Goal: Task Accomplishment & Management: Complete application form

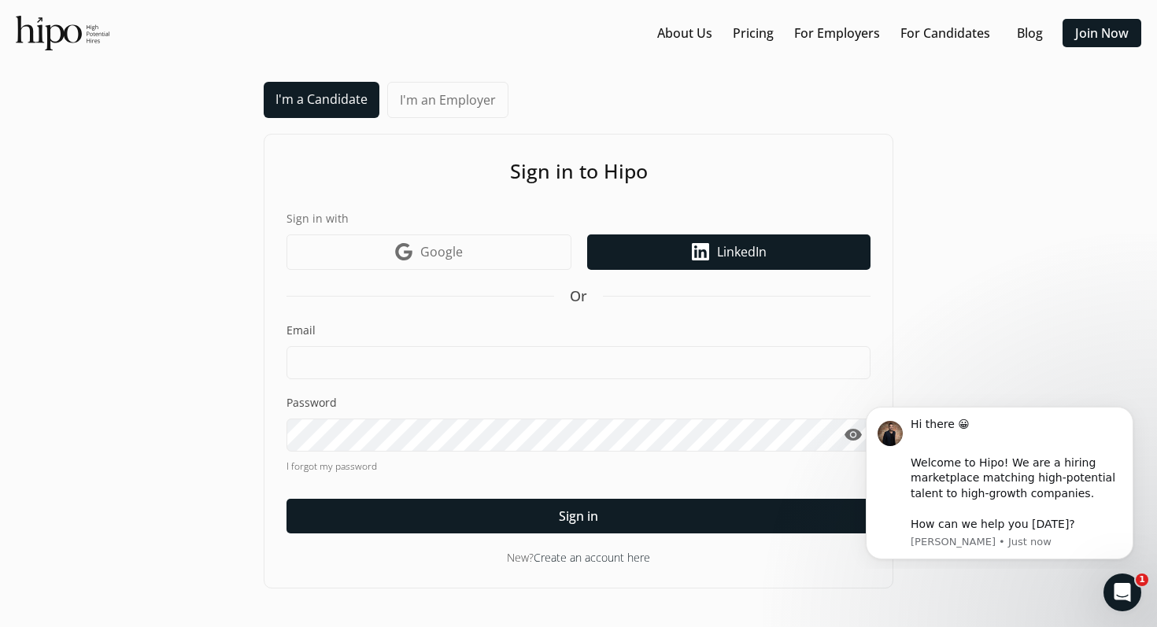
click at [697, 255] on icon at bounding box center [700, 251] width 17 height 17
click at [784, 246] on link "LinkedIn icon LinkedIn" at bounding box center [728, 252] width 283 height 35
click at [749, 251] on span "LinkedIn" at bounding box center [742, 251] width 50 height 19
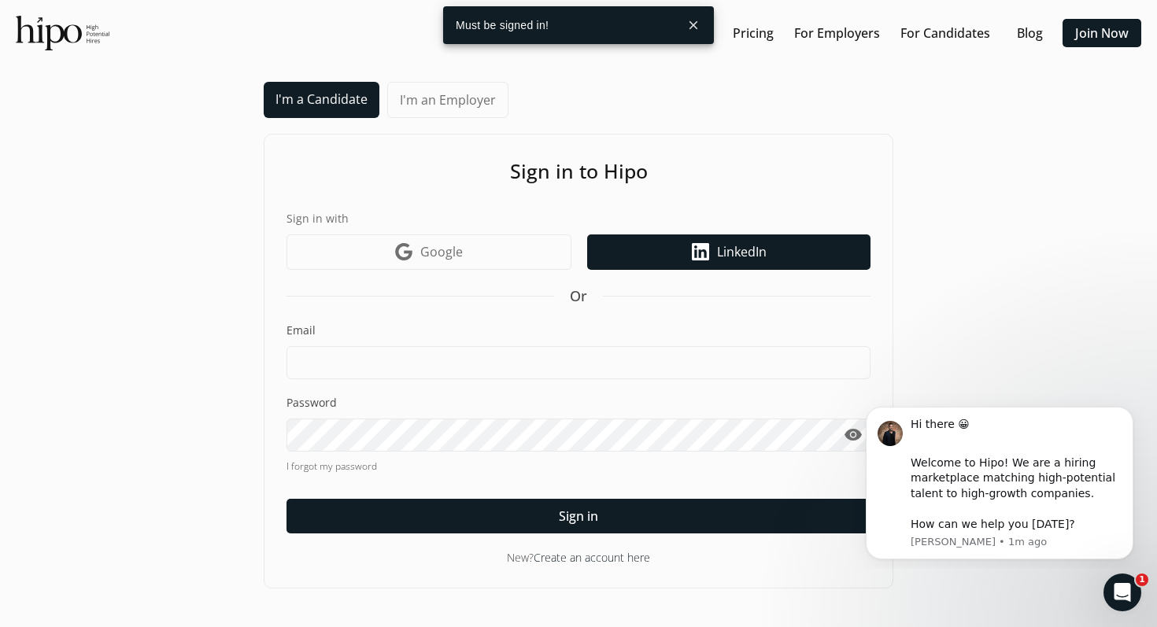
click at [725, 260] on span "LinkedIn" at bounding box center [742, 251] width 50 height 19
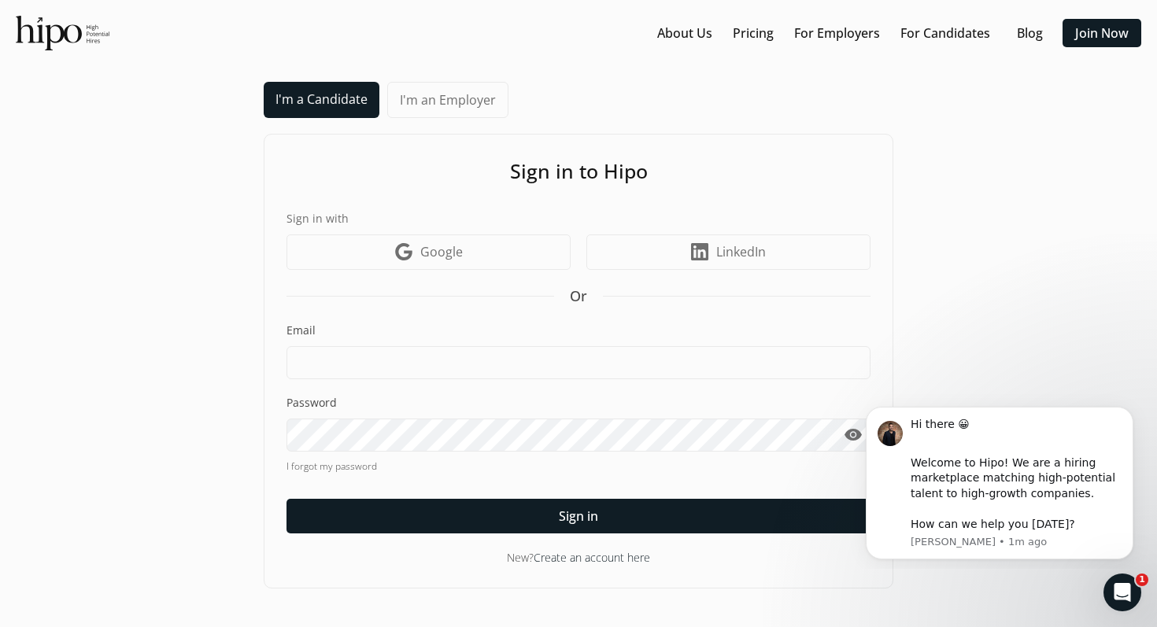
click at [460, 105] on link "I'm an Employer" at bounding box center [447, 100] width 121 height 36
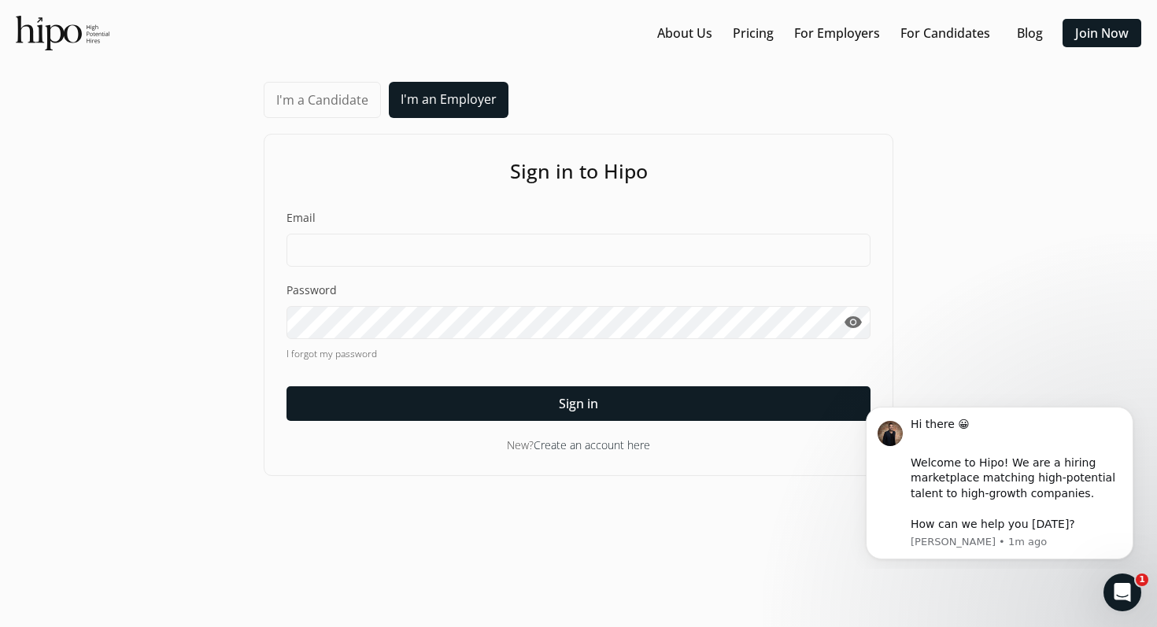
click at [353, 98] on link "I'm a Candidate" at bounding box center [322, 100] width 117 height 36
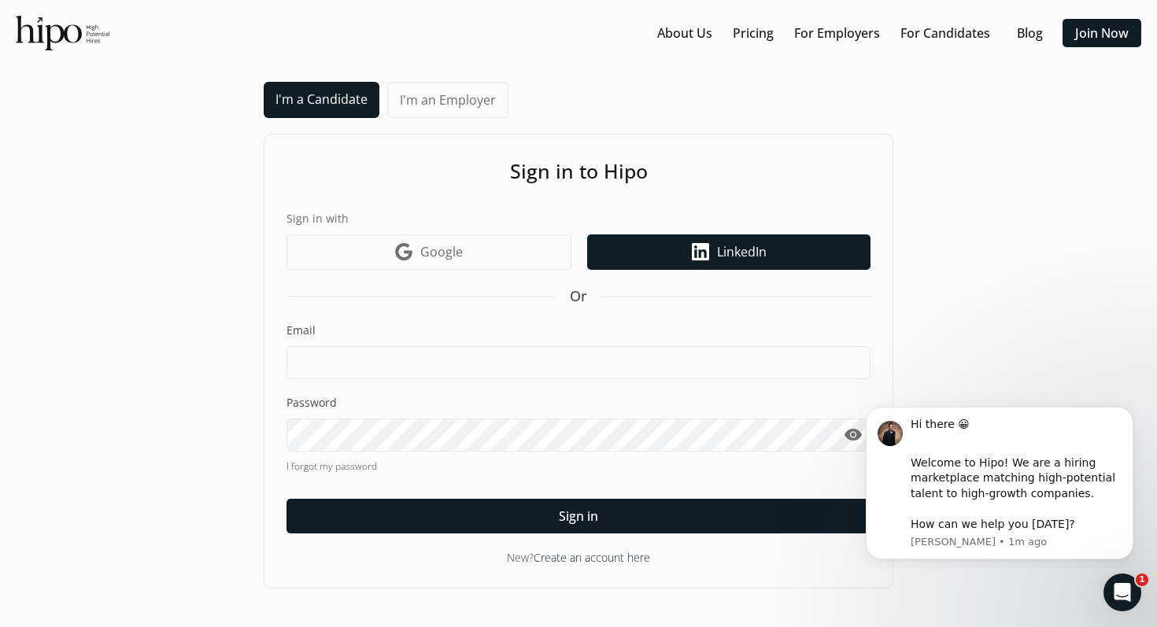
click at [723, 240] on link "LinkedIn icon LinkedIn" at bounding box center [728, 252] width 283 height 35
